Goal: Task Accomplishment & Management: Manage account settings

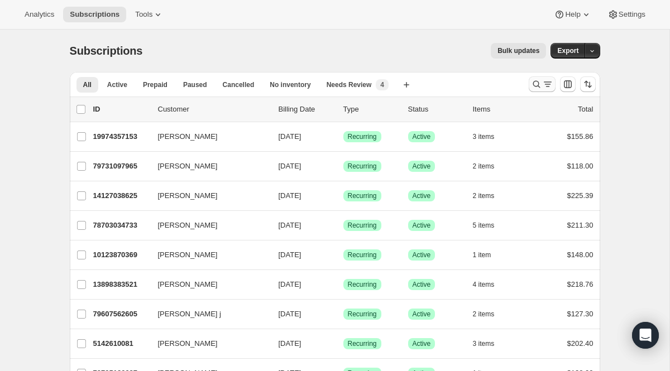
click at [540, 81] on icon "Search and filter results" at bounding box center [536, 84] width 11 height 11
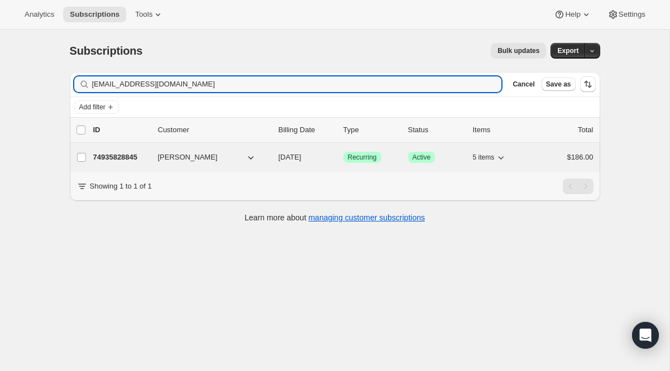
type input "[EMAIL_ADDRESS][DOMAIN_NAME]"
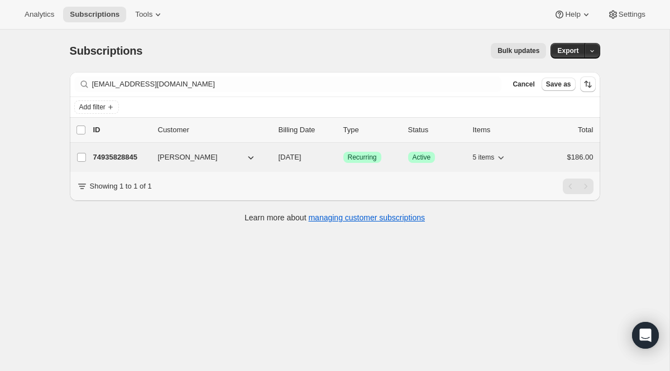
click at [365, 161] on span "Recurring" at bounding box center [362, 157] width 29 height 9
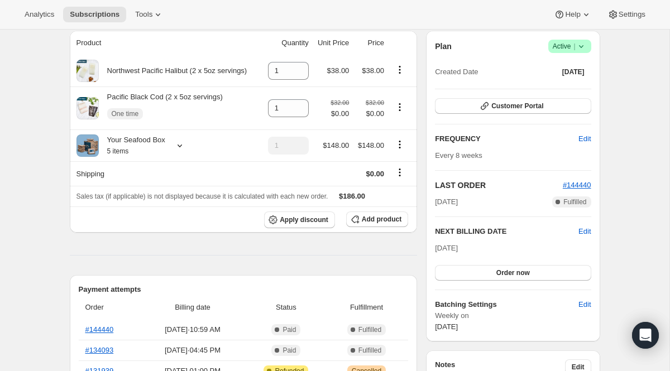
scroll to position [88, 0]
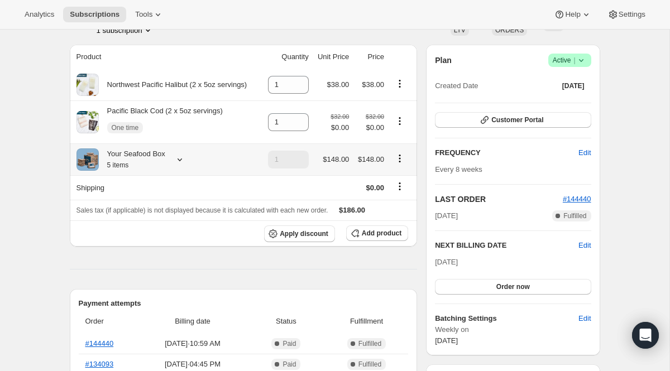
click at [172, 161] on div at bounding box center [178, 159] width 16 height 11
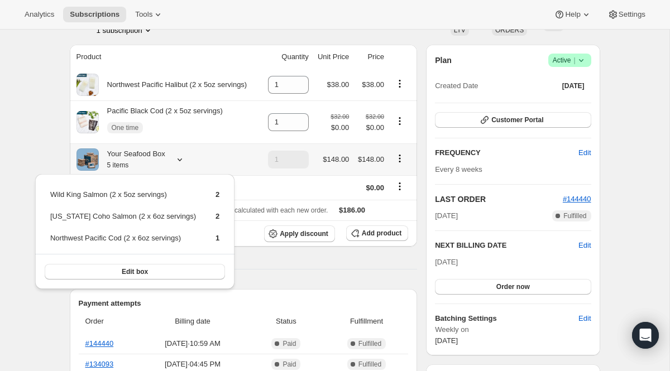
click at [172, 161] on div at bounding box center [178, 159] width 16 height 11
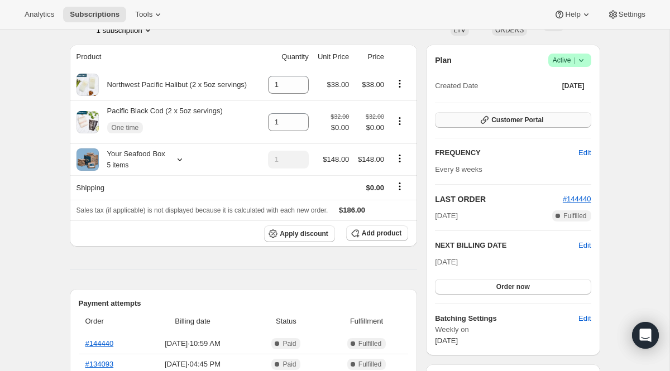
click at [537, 121] on span "Customer Portal" at bounding box center [517, 120] width 52 height 9
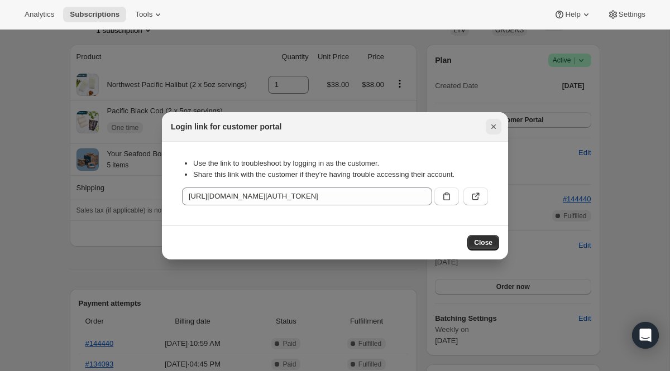
click at [492, 129] on icon "Close" at bounding box center [493, 126] width 11 height 11
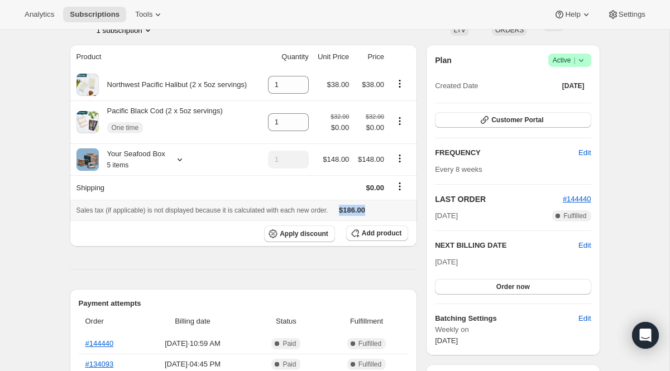
drag, startPoint x: 354, startPoint y: 209, endPoint x: 396, endPoint y: 211, distance: 41.3
click at [396, 211] on div "Sales tax (if applicable) is not displayed because it is calculated with each n…" at bounding box center [243, 210] width 334 height 11
copy div "$186.00"
